Goal: Information Seeking & Learning: Check status

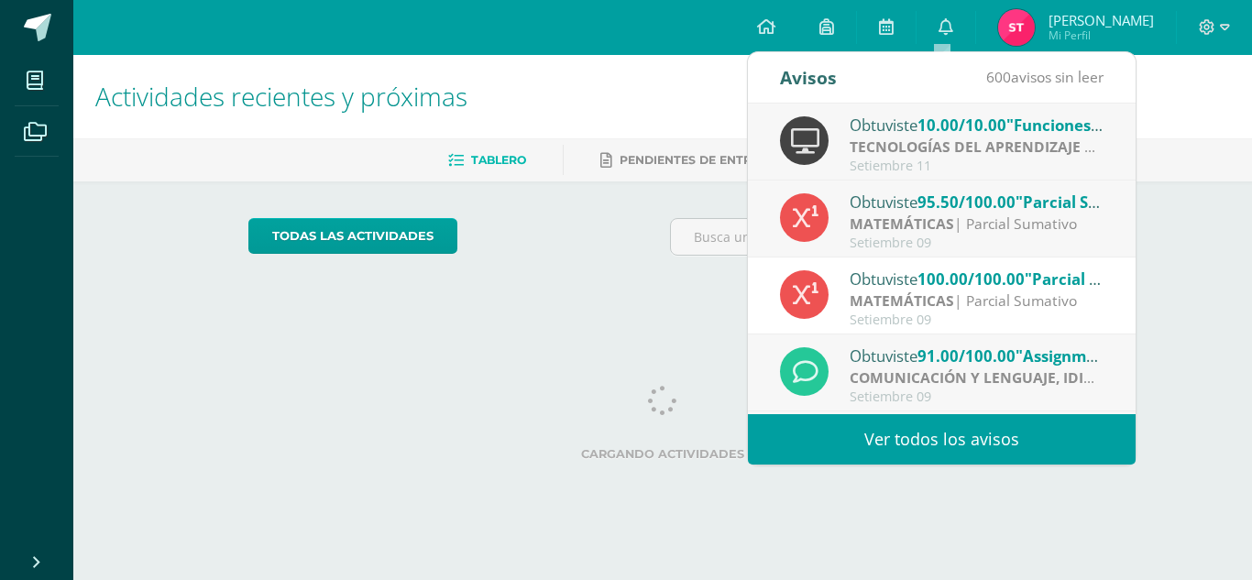
click at [1031, 26] on span "[PERSON_NAME] Mi Perfil" at bounding box center [1075, 27] width 163 height 37
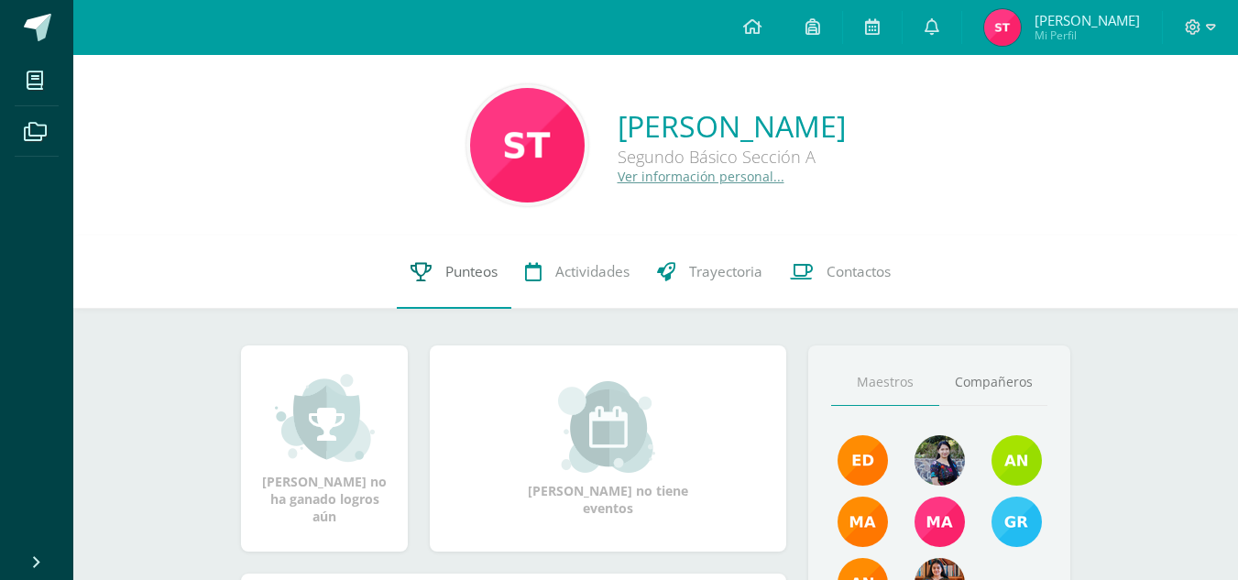
click at [445, 269] on span "Punteos" at bounding box center [471, 271] width 52 height 19
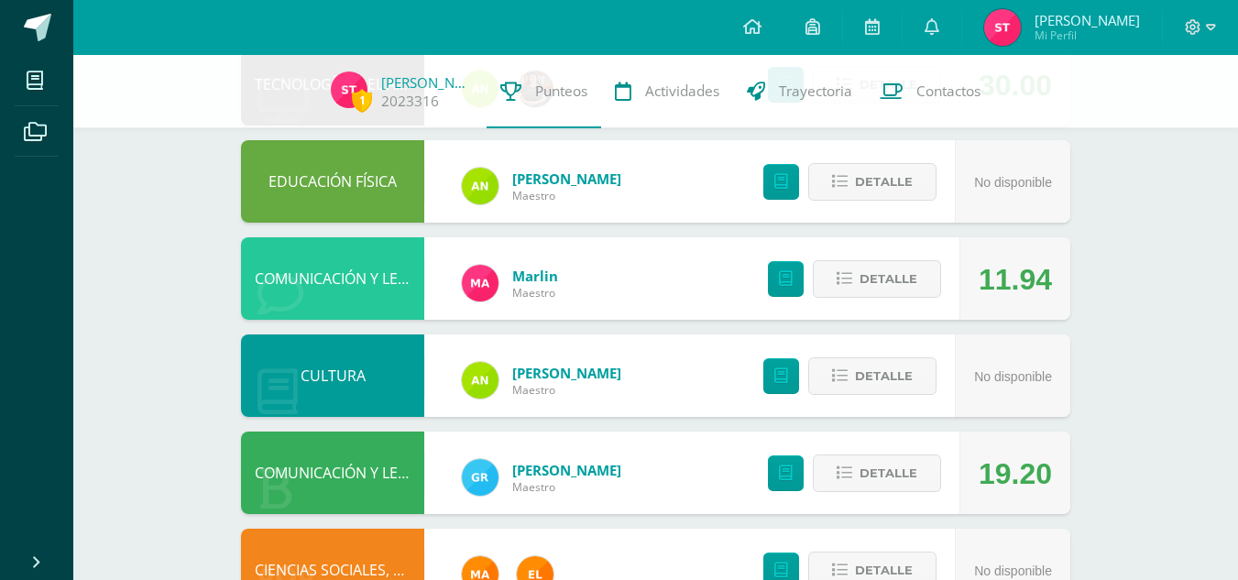
drag, startPoint x: 1251, startPoint y: 97, endPoint x: 1251, endPoint y: 255, distance: 157.6
click at [1238, 255] on html "Mis cursos Archivos Cerrar panel CIENCIAS NATURALES Segundo Básico "Sección A" …" at bounding box center [619, 347] width 1238 height 1574
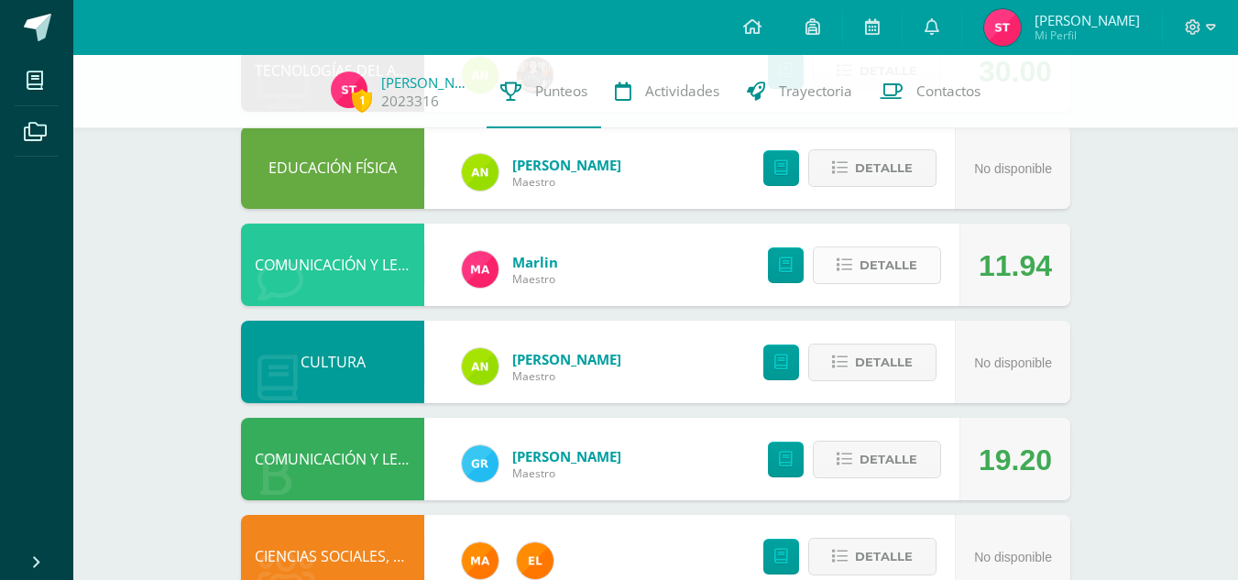
click at [940, 275] on button "Detalle" at bounding box center [877, 266] width 128 height 38
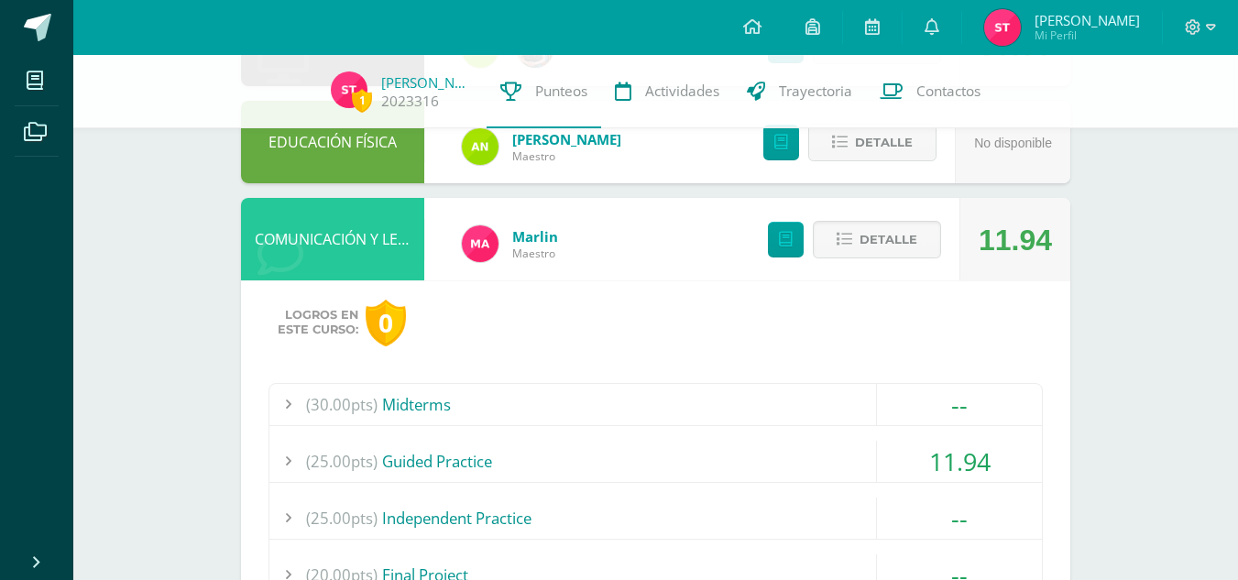
scroll to position [647, 0]
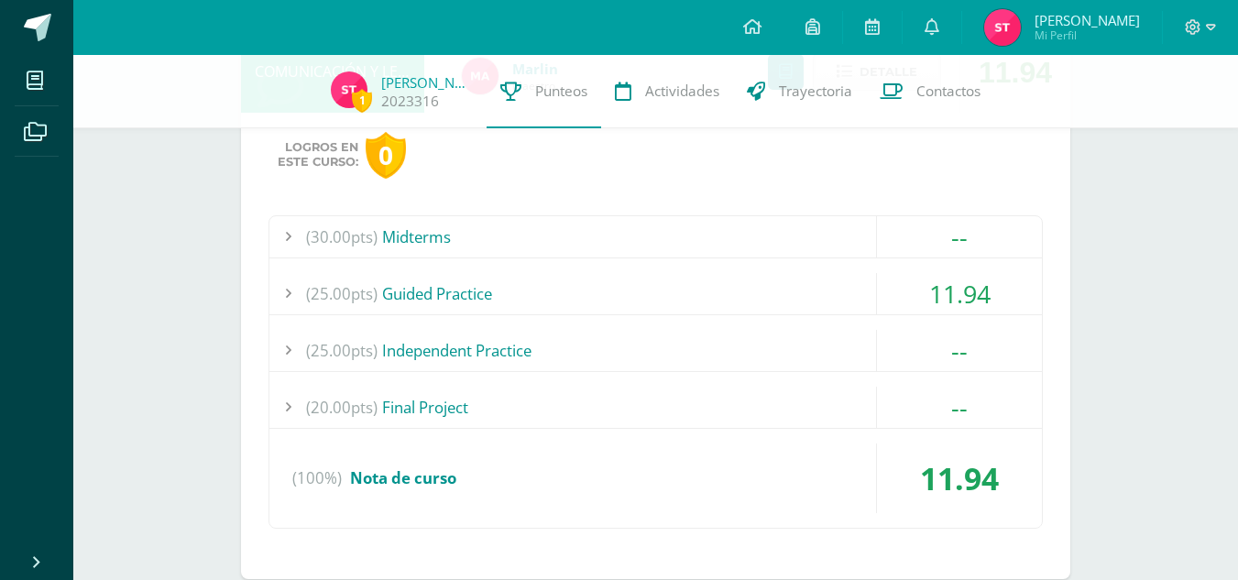
click at [884, 278] on div "11.94" at bounding box center [959, 293] width 165 height 41
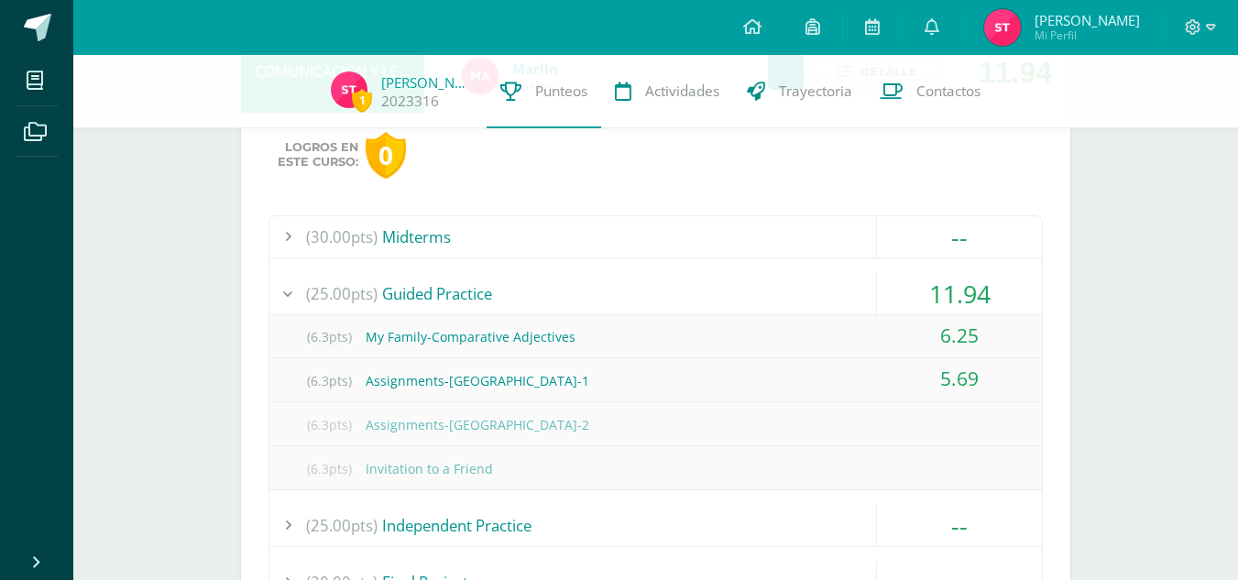
click at [774, 300] on div "(25.00pts) Guided Practice" at bounding box center [655, 293] width 773 height 41
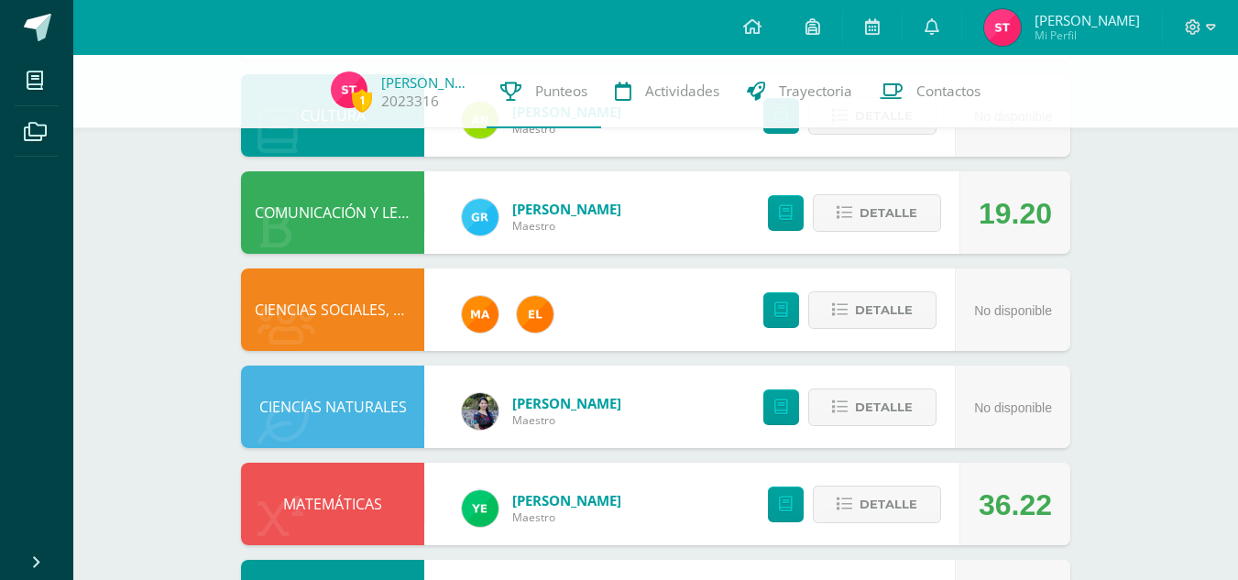
scroll to position [1170, 0]
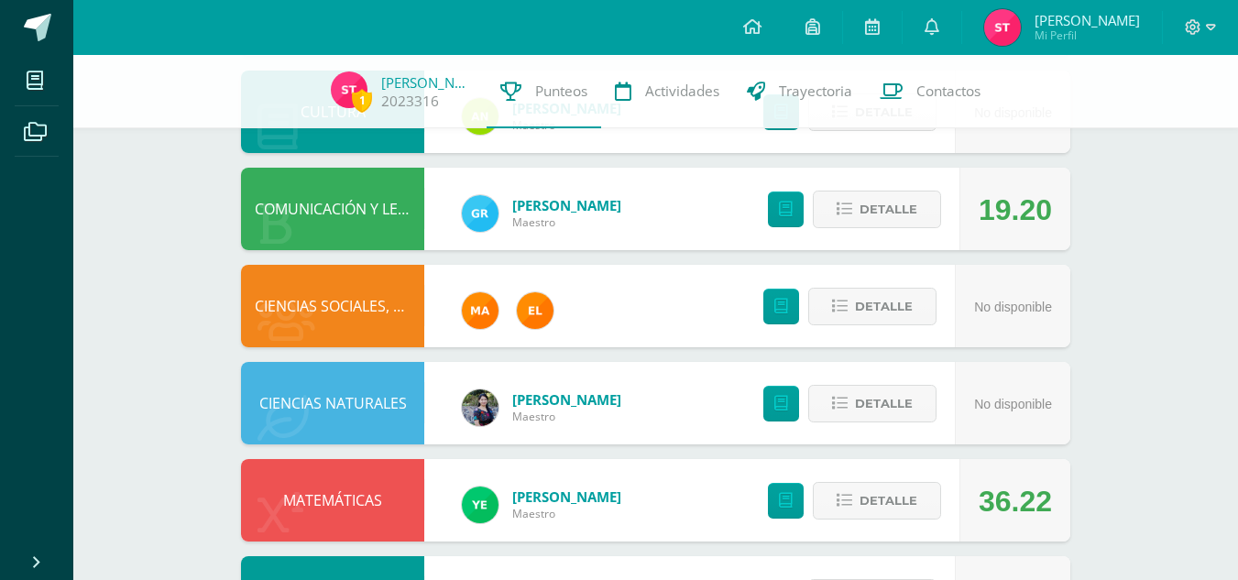
click at [923, 190] on div "Detalle" at bounding box center [850, 209] width 219 height 82
click at [925, 197] on button "Detalle" at bounding box center [877, 210] width 128 height 38
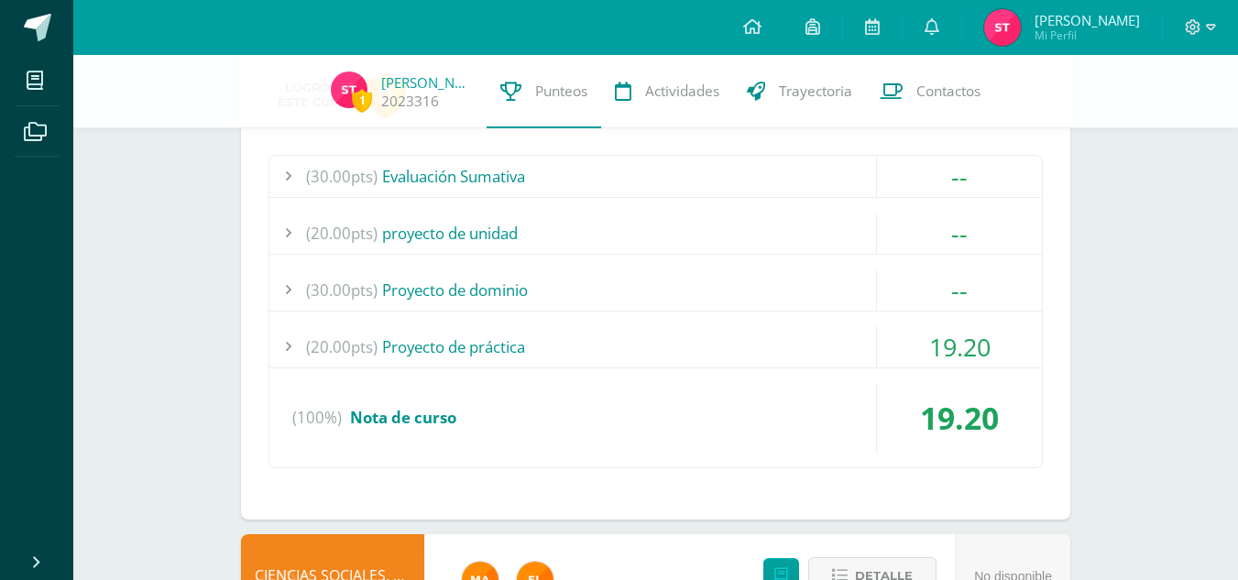
scroll to position [1372, 0]
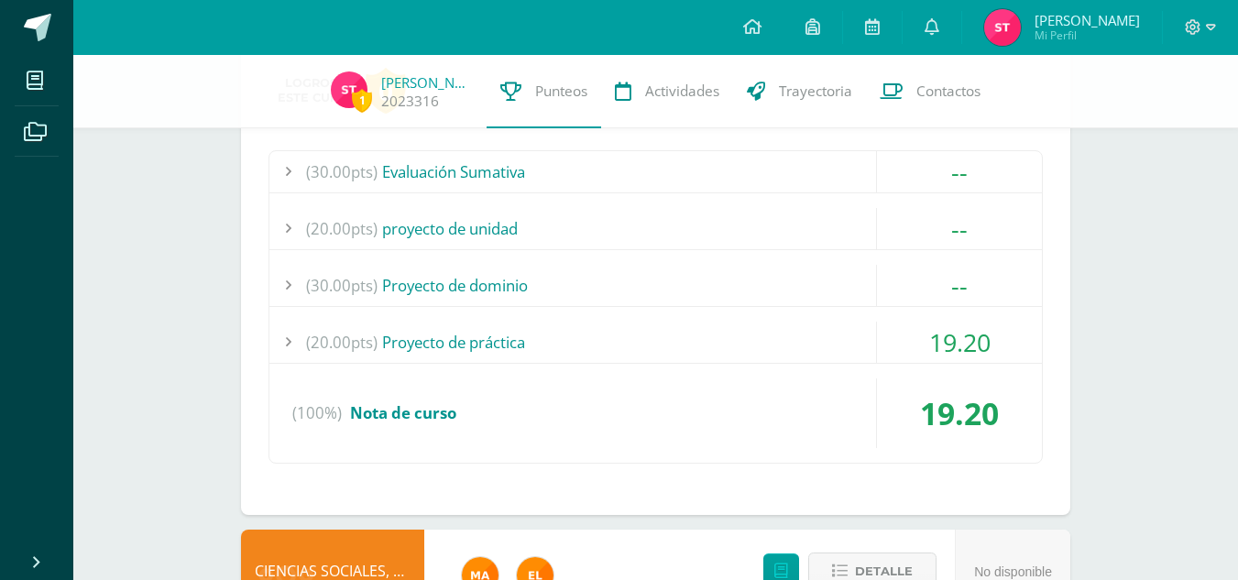
click at [790, 370] on div "(30.00pts) Evaluación Sumativa -- Sin actividades (20.00pts) proyecto de unidad…" at bounding box center [656, 306] width 774 height 313
click at [816, 357] on div "(20.00pts) Proyecto de práctica" at bounding box center [655, 342] width 773 height 41
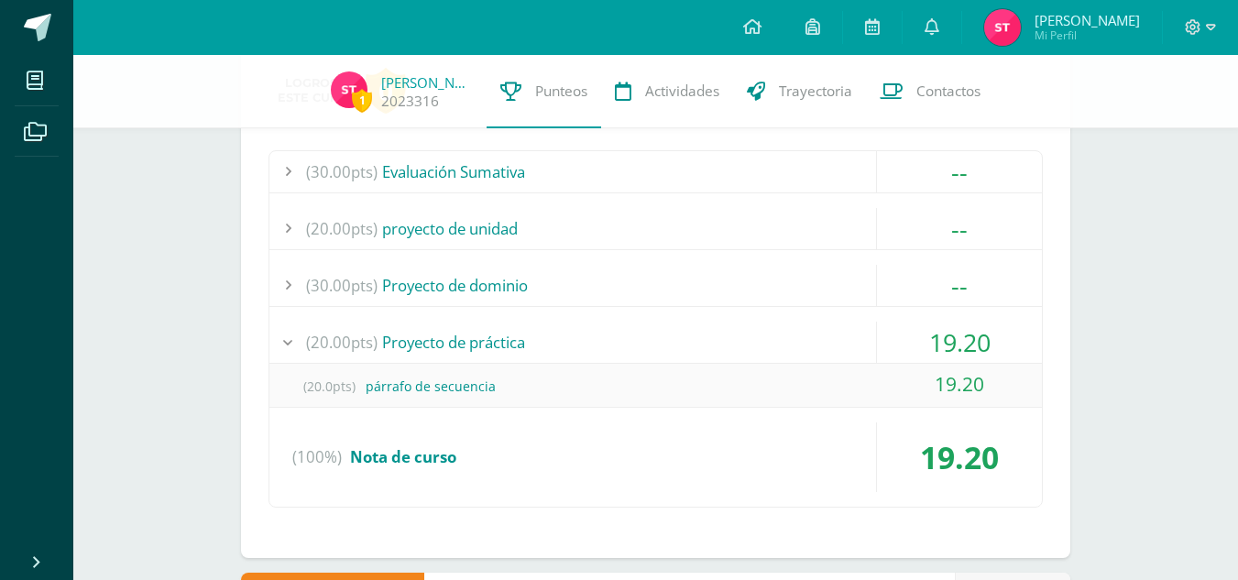
click at [795, 345] on div "(20.00pts) Proyecto de práctica" at bounding box center [655, 342] width 773 height 41
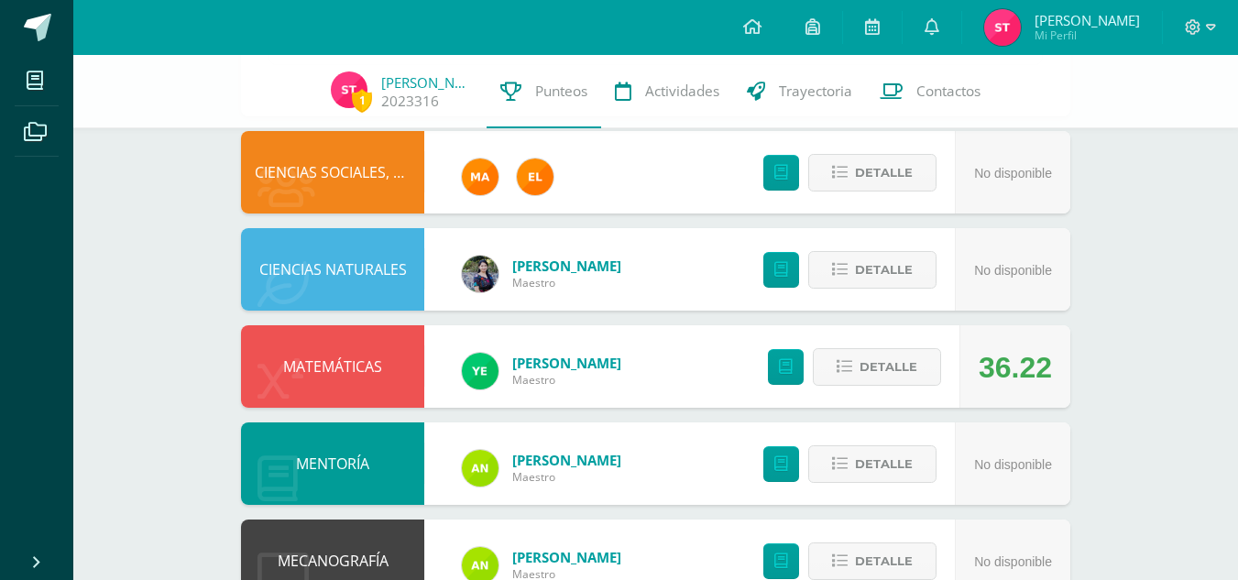
scroll to position [1812, 0]
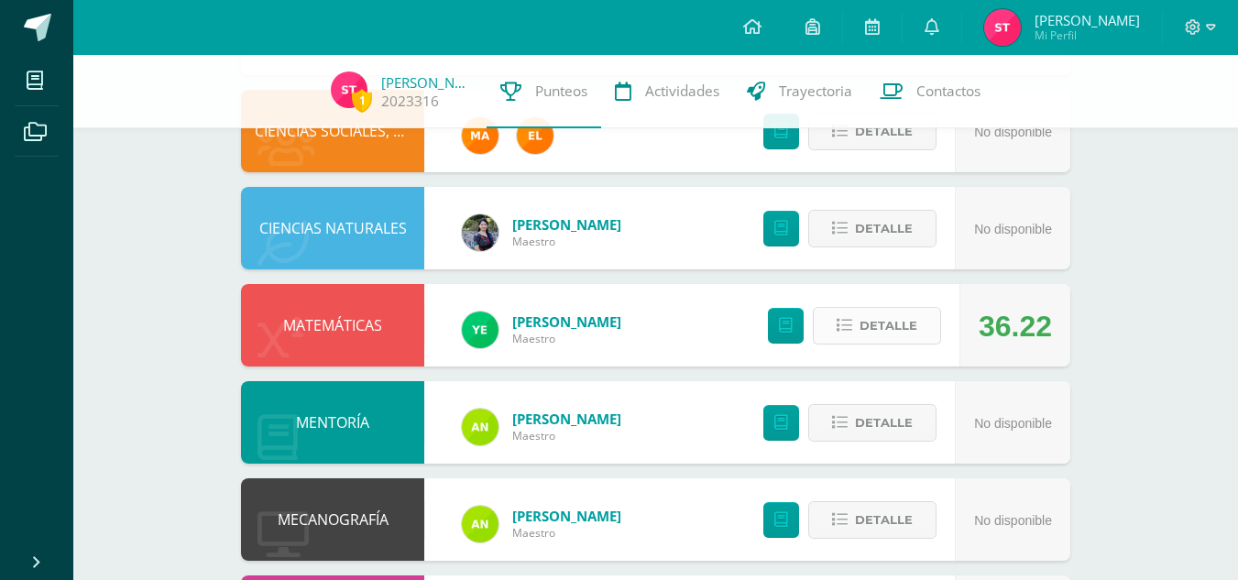
click at [864, 317] on span "Detalle" at bounding box center [889, 326] width 58 height 34
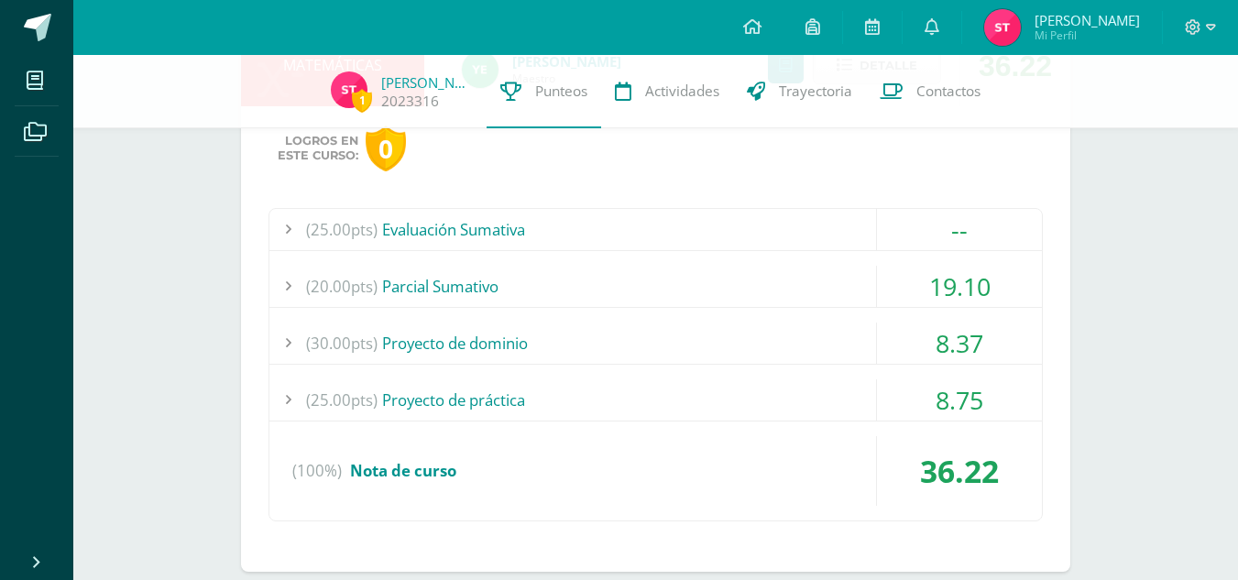
scroll to position [2077, 0]
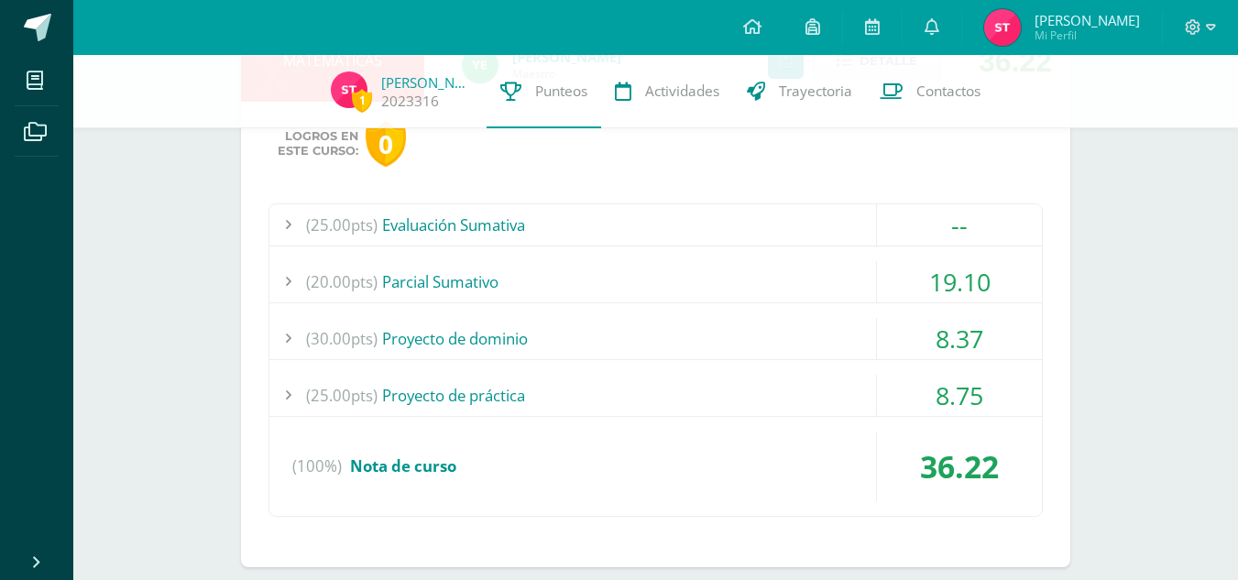
click at [837, 287] on div "(20.00pts) Parcial Sumativo" at bounding box center [655, 281] width 773 height 41
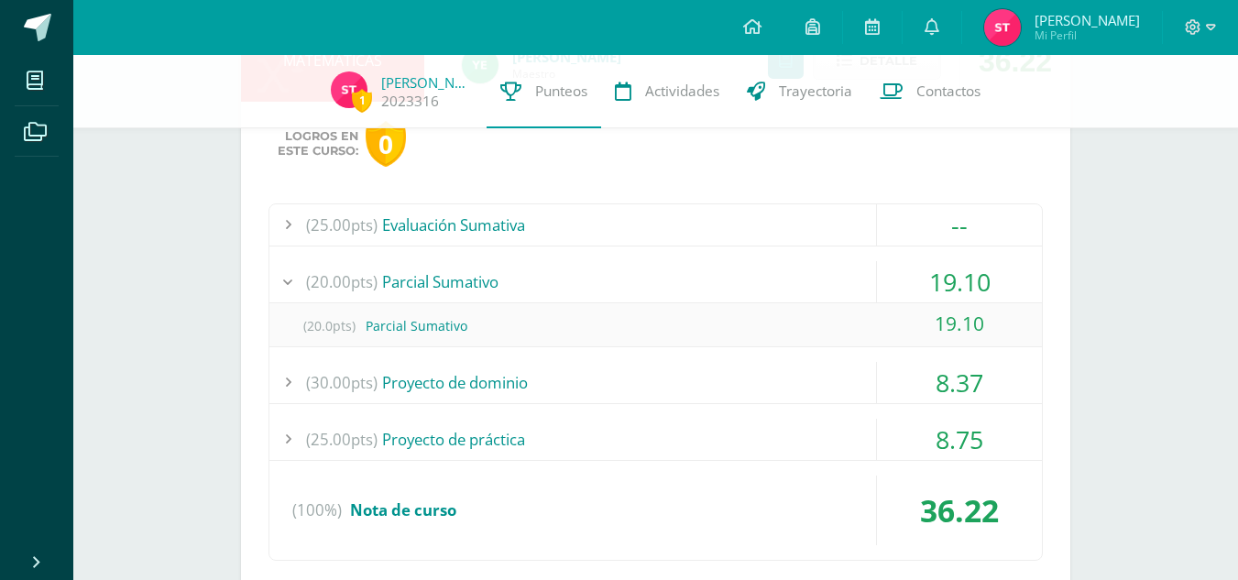
click at [941, 388] on div "8.37" at bounding box center [959, 382] width 165 height 41
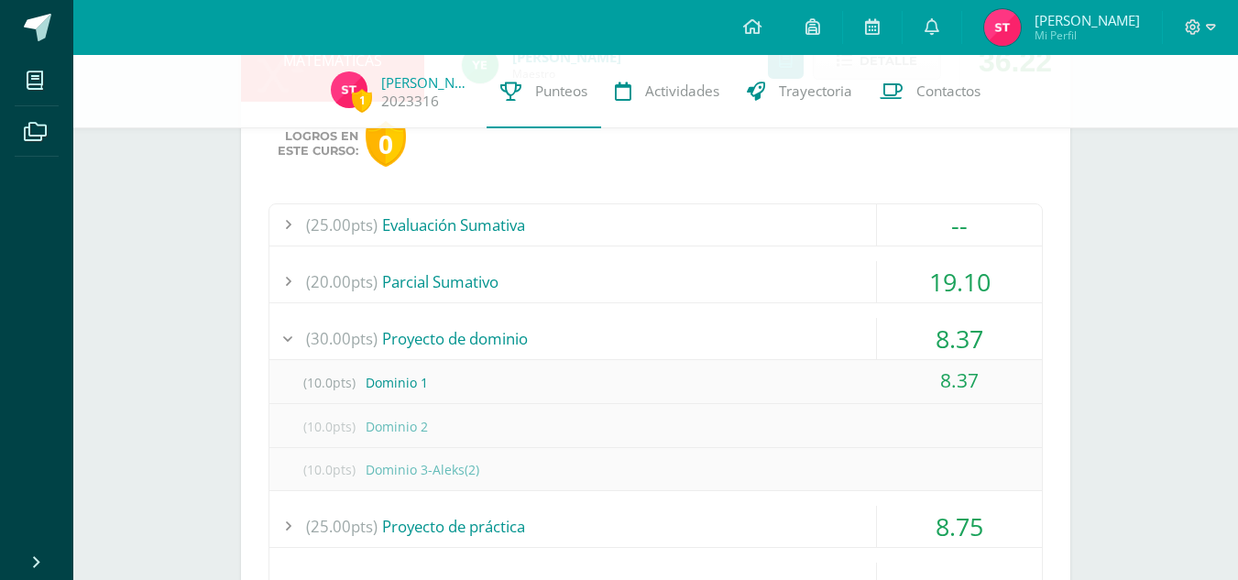
click at [720, 347] on div "(30.00pts) Proyecto de dominio" at bounding box center [655, 338] width 773 height 41
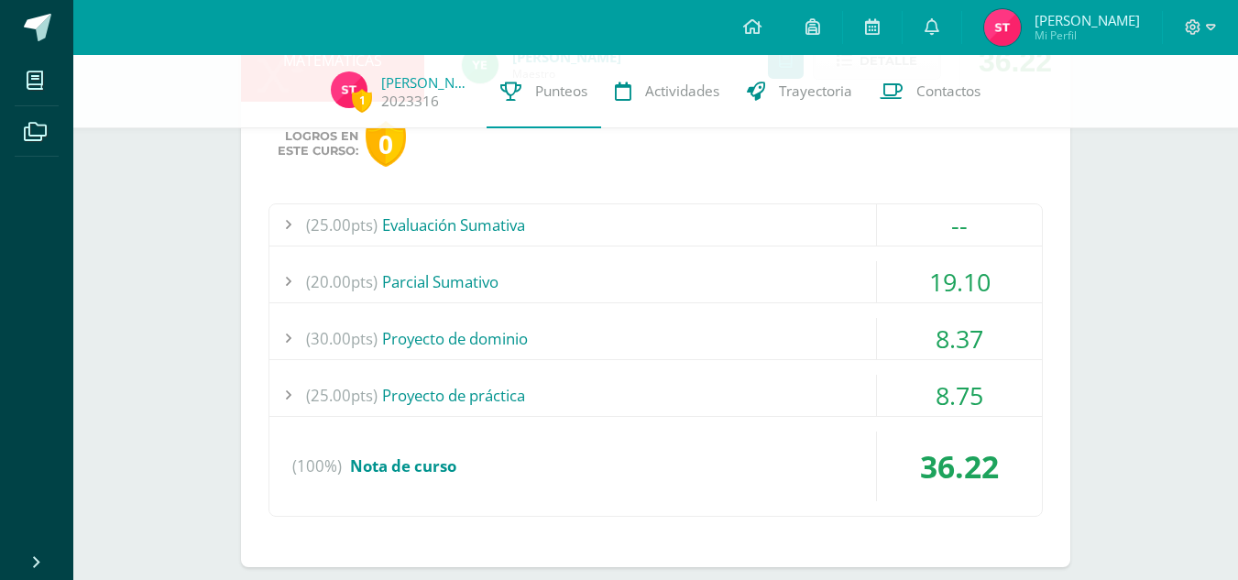
click at [840, 398] on div "(25.00pts) Proyecto de práctica" at bounding box center [655, 395] width 773 height 41
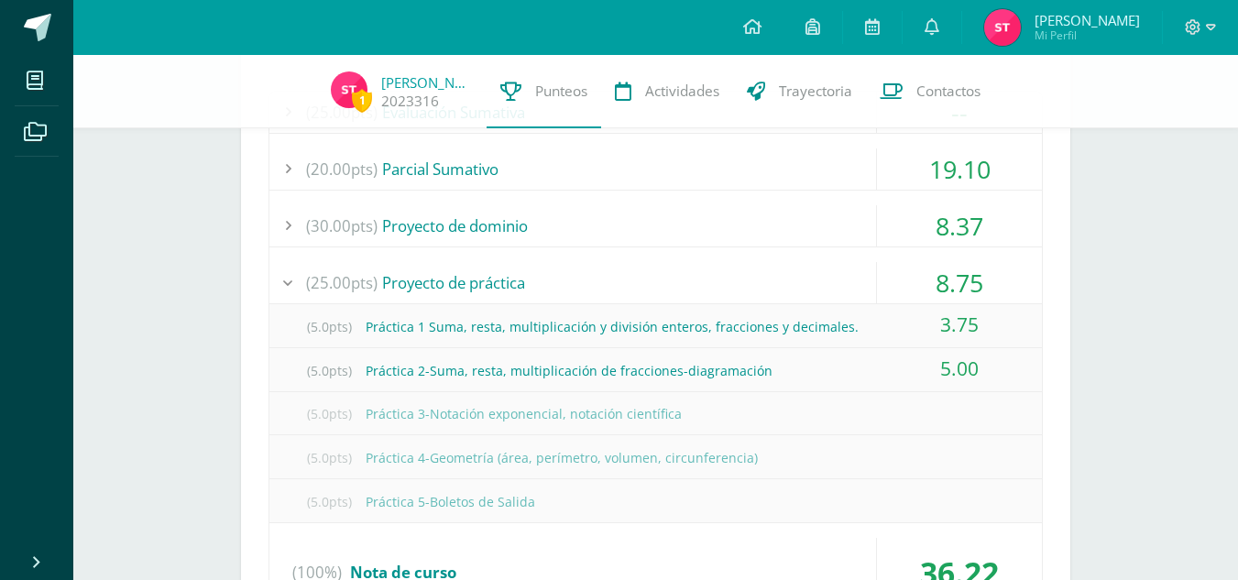
scroll to position [2238, 0]
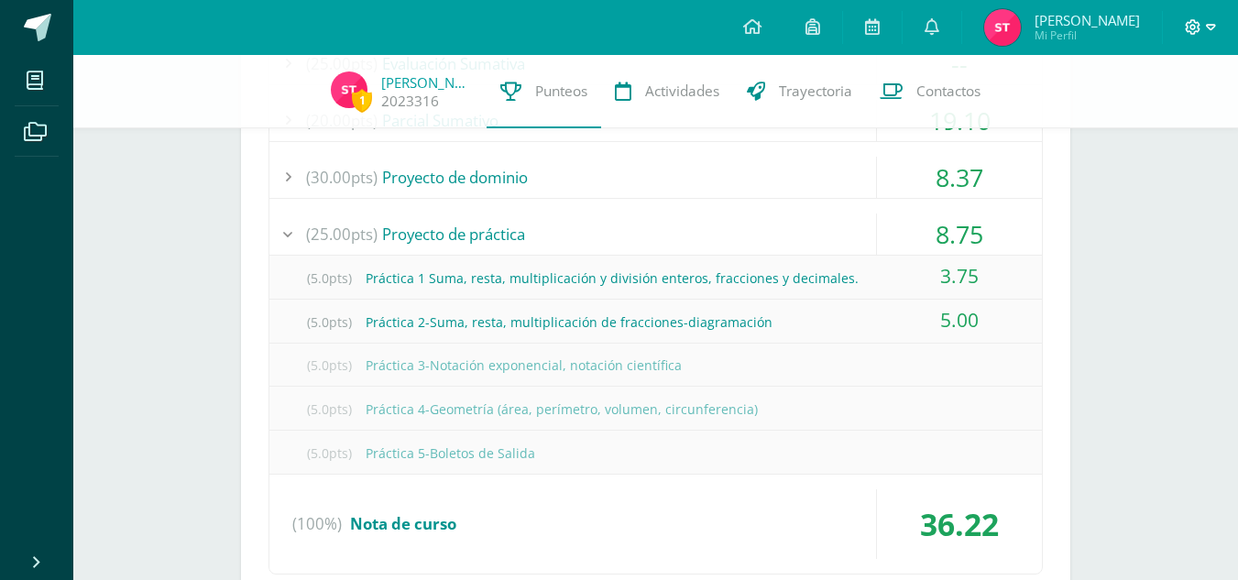
click at [1200, 30] on icon at bounding box center [1194, 27] width 16 height 16
click at [1169, 135] on link "Cerrar sesión" at bounding box center [1142, 125] width 145 height 27
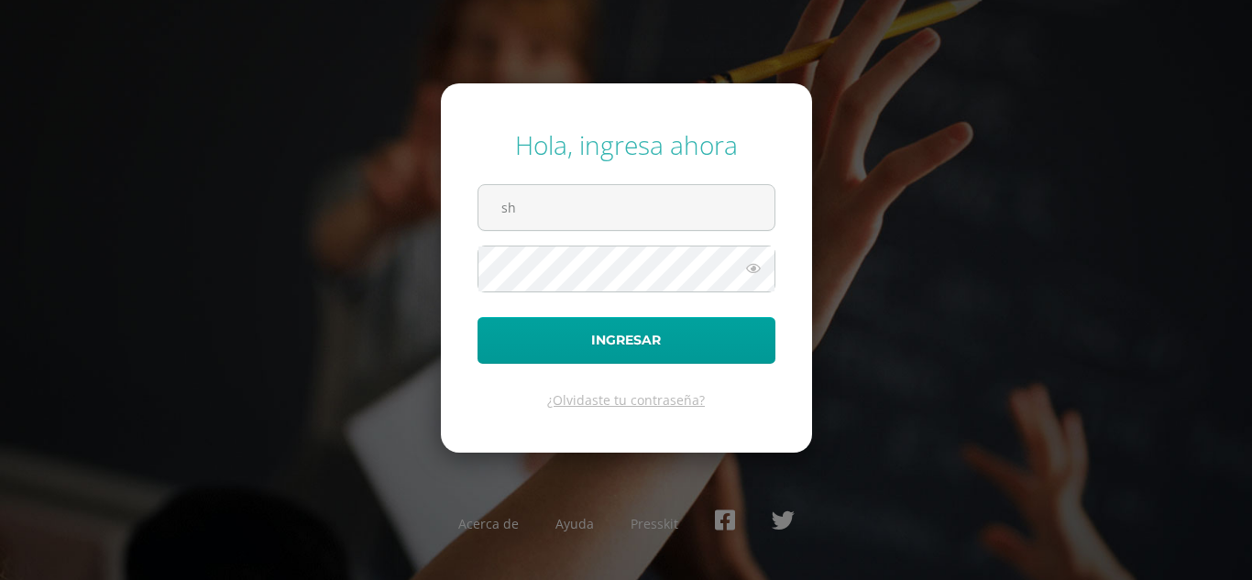
type input "s"
click at [712, 204] on input "text" at bounding box center [626, 207] width 296 height 45
type input "a"
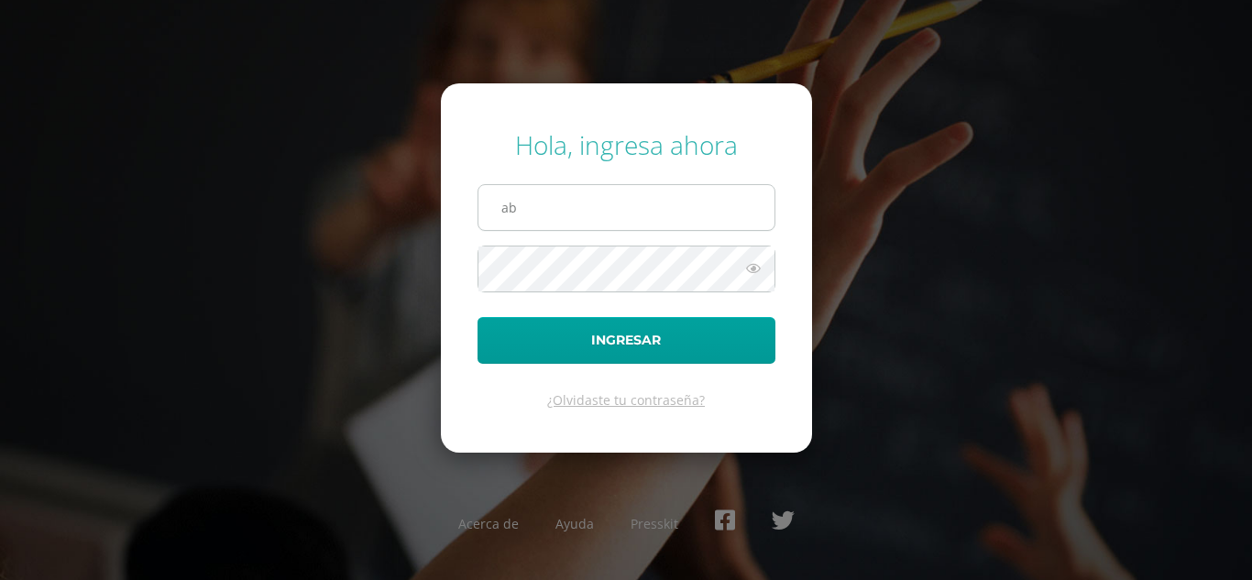
type input "a"
